Goal: Task Accomplishment & Management: Use online tool/utility

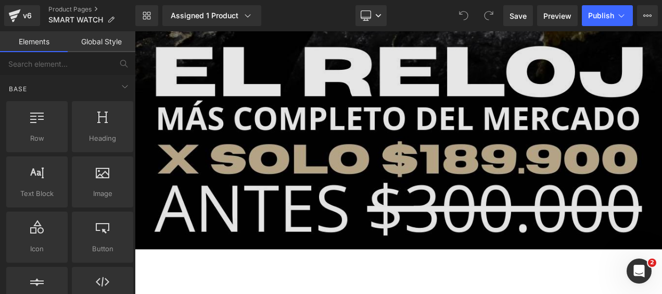
scroll to position [625, 0]
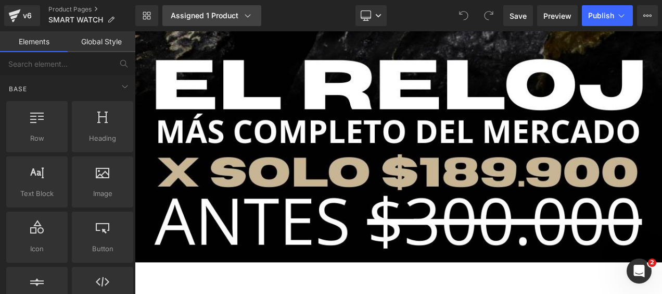
click at [233, 19] on div "Assigned 1 Product" at bounding box center [212, 15] width 82 height 10
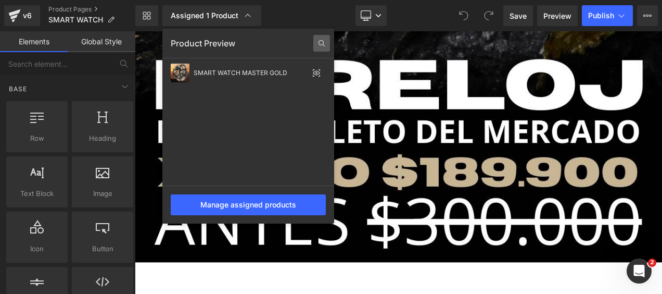
click at [323, 42] on icon at bounding box center [321, 43] width 17 height 17
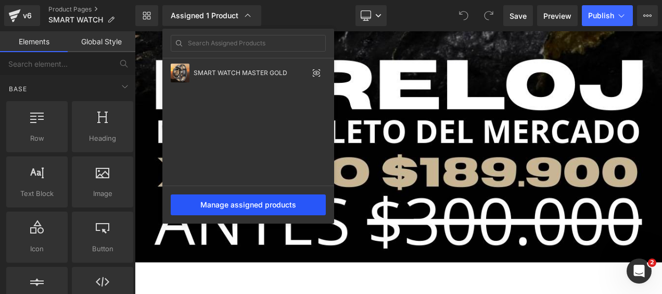
click at [287, 203] on div "Manage assigned products" at bounding box center [248, 204] width 155 height 21
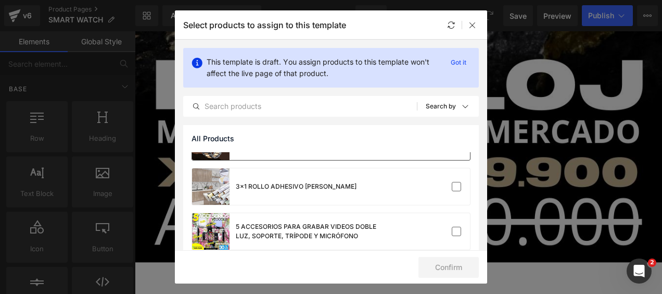
scroll to position [0, 0]
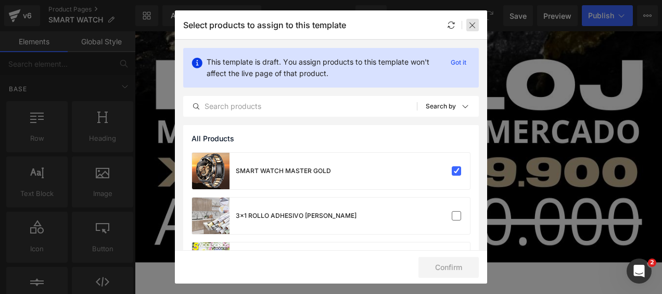
click at [473, 25] on icon at bounding box center [472, 25] width 8 height 8
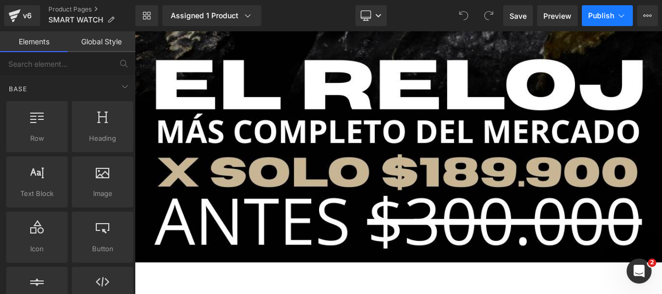
click at [608, 15] on span "Publish" at bounding box center [601, 15] width 26 height 8
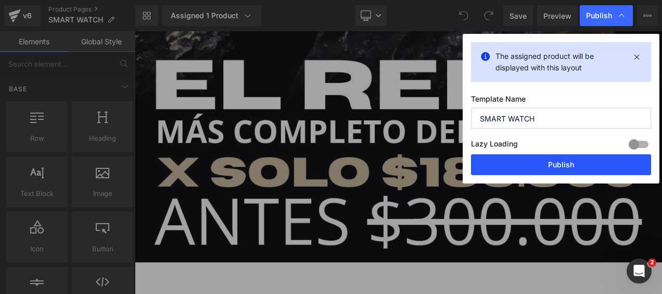
click at [557, 162] on button "Publish" at bounding box center [561, 164] width 180 height 21
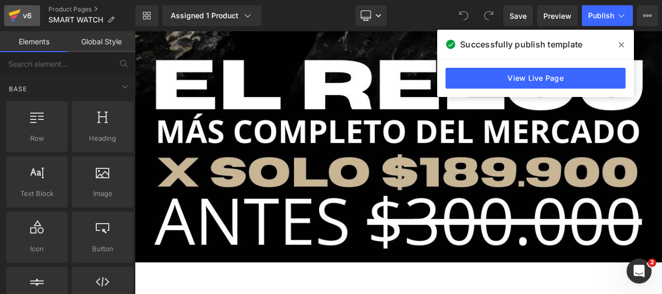
drag, startPoint x: 25, startPoint y: 20, endPoint x: 31, endPoint y: 21, distance: 5.8
click at [25, 20] on div "v6" at bounding box center [27, 16] width 13 height 14
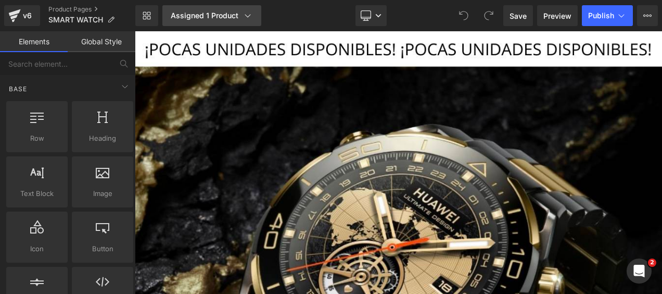
click at [201, 15] on div "Assigned 1 Product" at bounding box center [212, 15] width 82 height 10
click at [245, 16] on icon at bounding box center [248, 15] width 10 height 10
click at [223, 11] on div "Assigned 1 Product" at bounding box center [212, 15] width 82 height 10
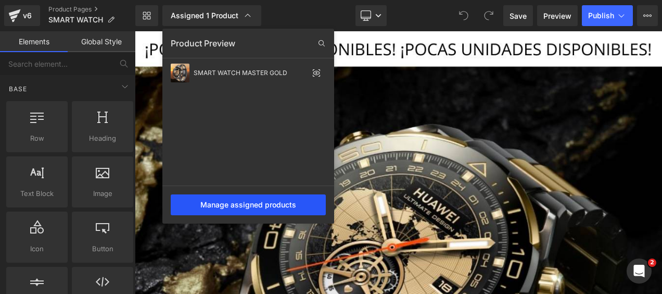
click at [258, 201] on div "Manage assigned products" at bounding box center [248, 204] width 155 height 21
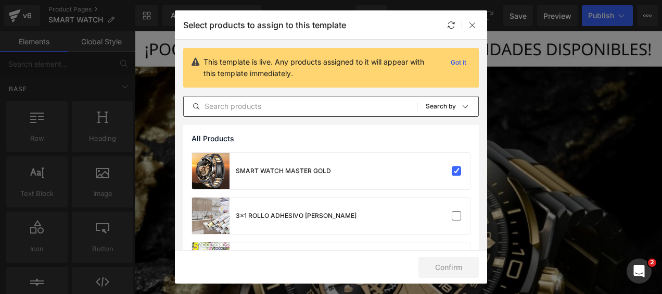
click at [311, 107] on input "text" at bounding box center [300, 106] width 233 height 12
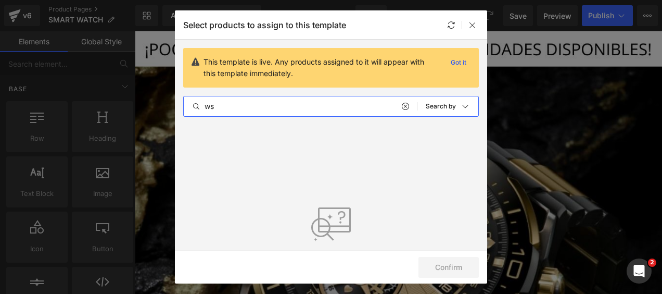
type input "w"
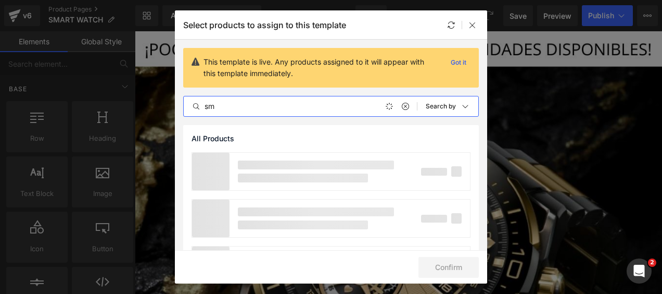
type input "s"
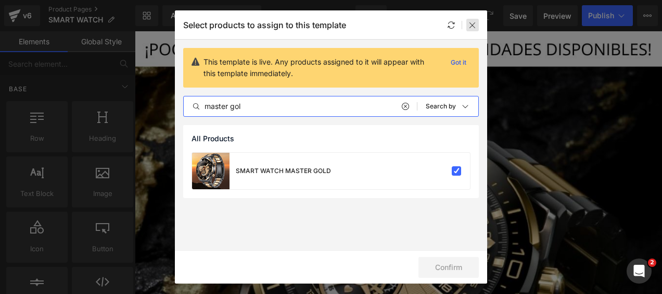
type input "master gol"
click at [473, 27] on icon at bounding box center [472, 25] width 8 height 8
